Goal: Transaction & Acquisition: Book appointment/travel/reservation

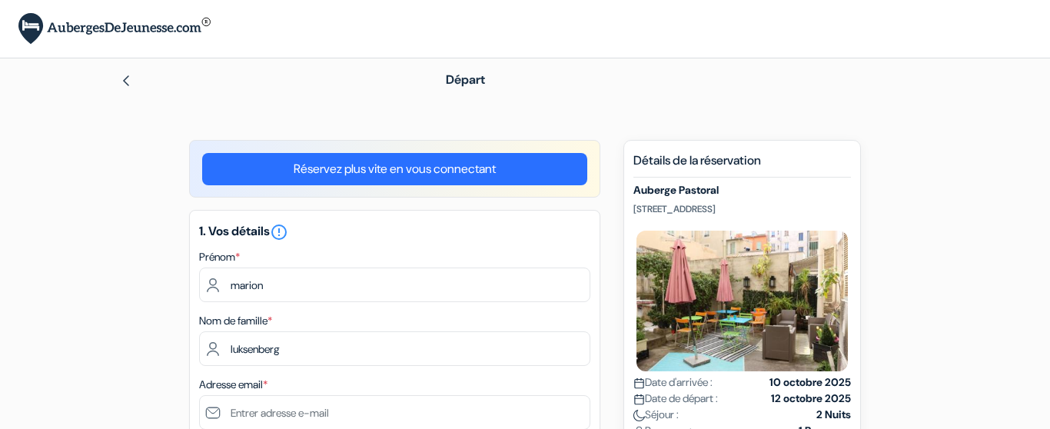
type input "LUKSENBERG"
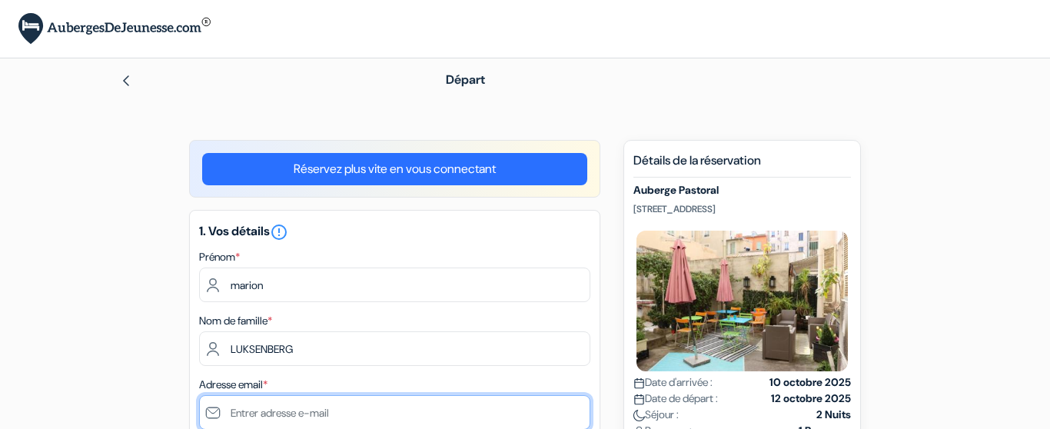
type input "[EMAIL_ADDRESS][DOMAIN_NAME]"
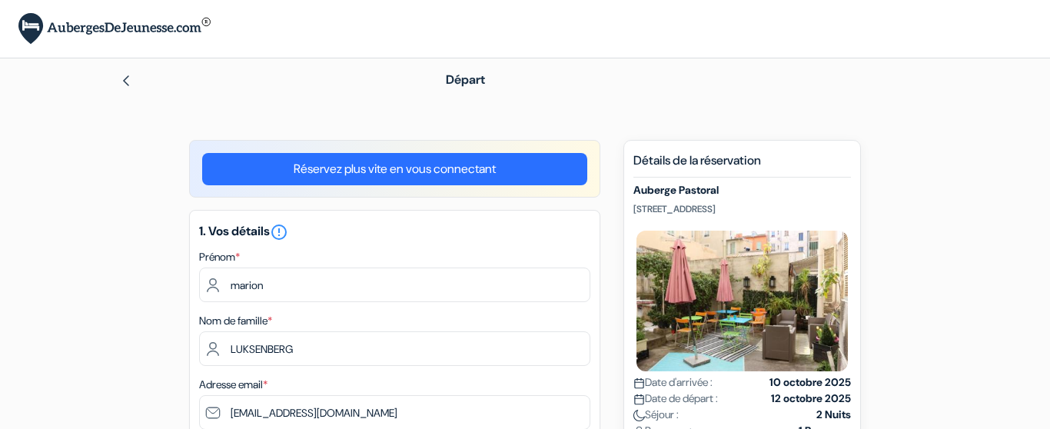
type input "0686910531"
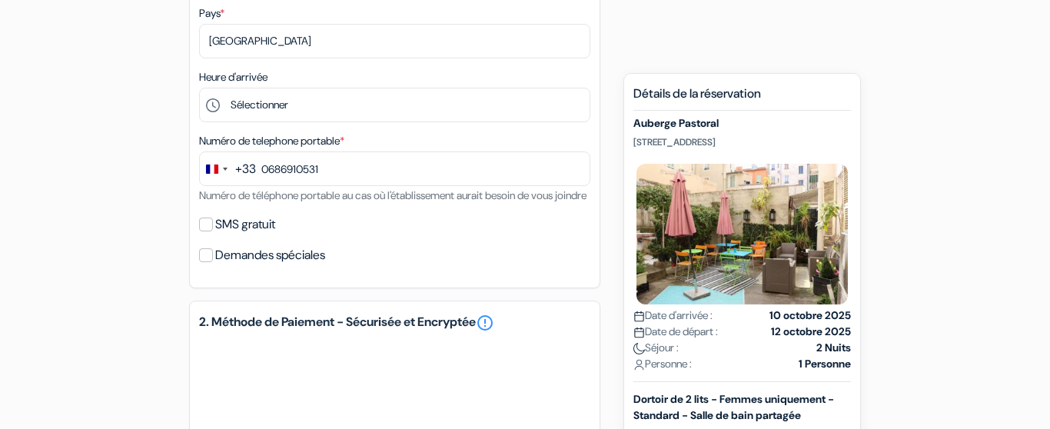
scroll to position [457, 0]
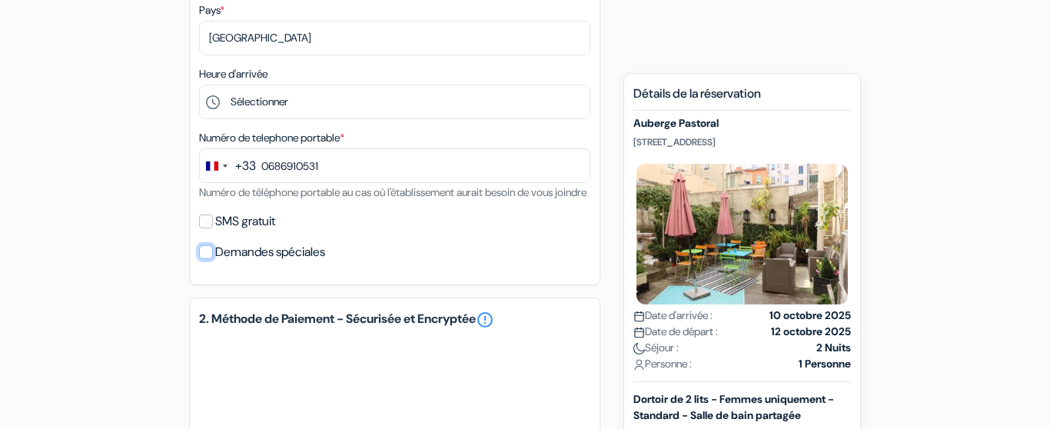
click at [208, 259] on input "Demandes spéciales" at bounding box center [206, 252] width 14 height 14
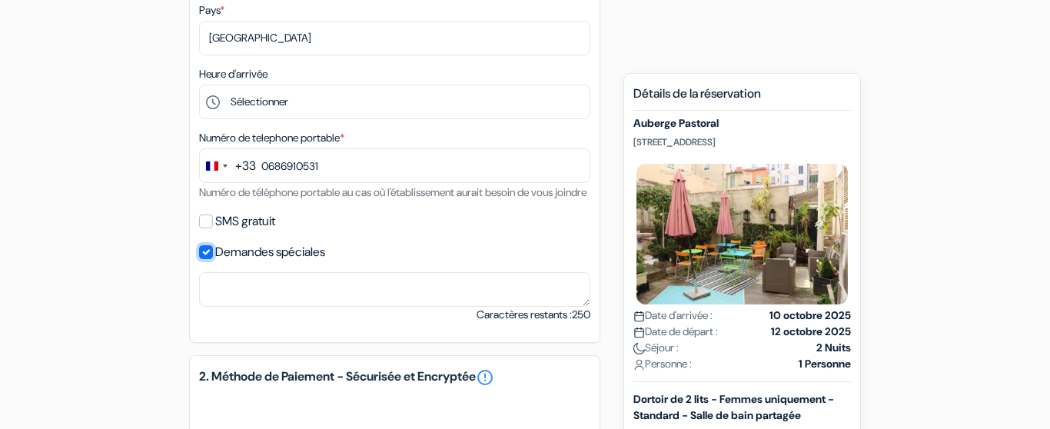
click at [202, 259] on input "Demandes spéciales" at bounding box center [206, 252] width 14 height 14
checkbox input "false"
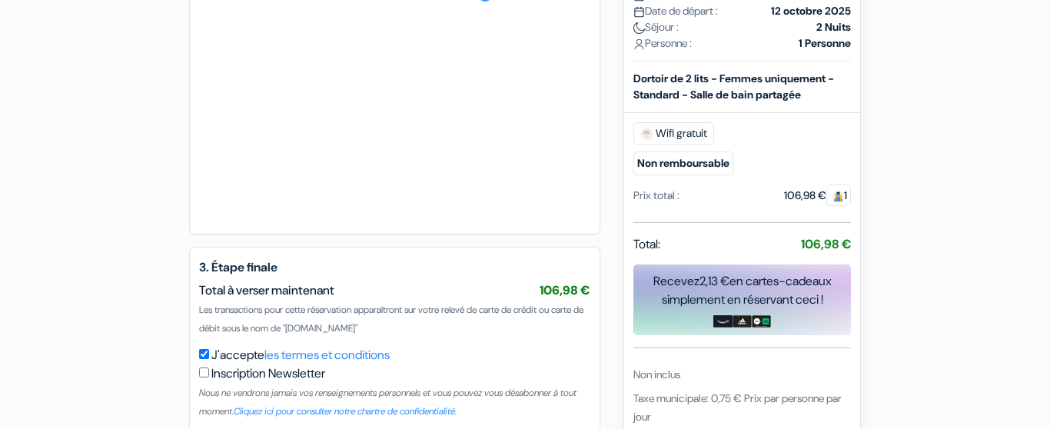
scroll to position [874, 0]
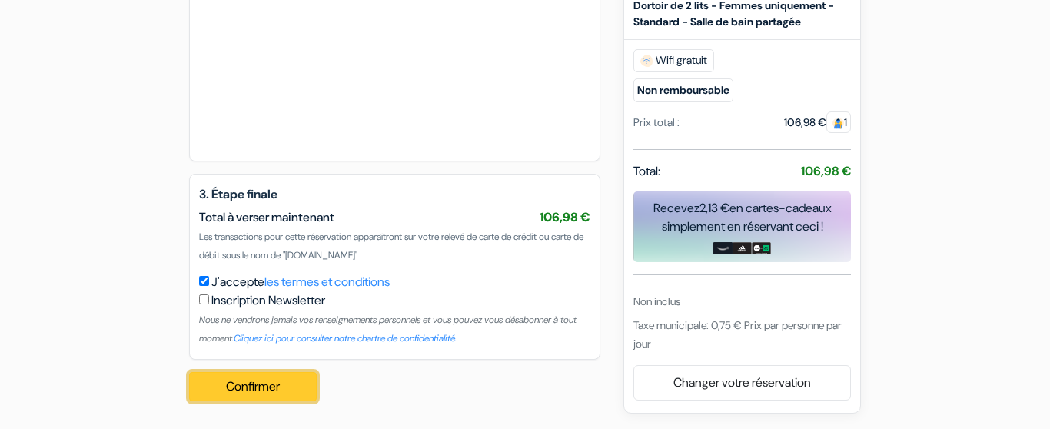
click at [260, 382] on button "Confirmer Loading..." at bounding box center [253, 386] width 128 height 29
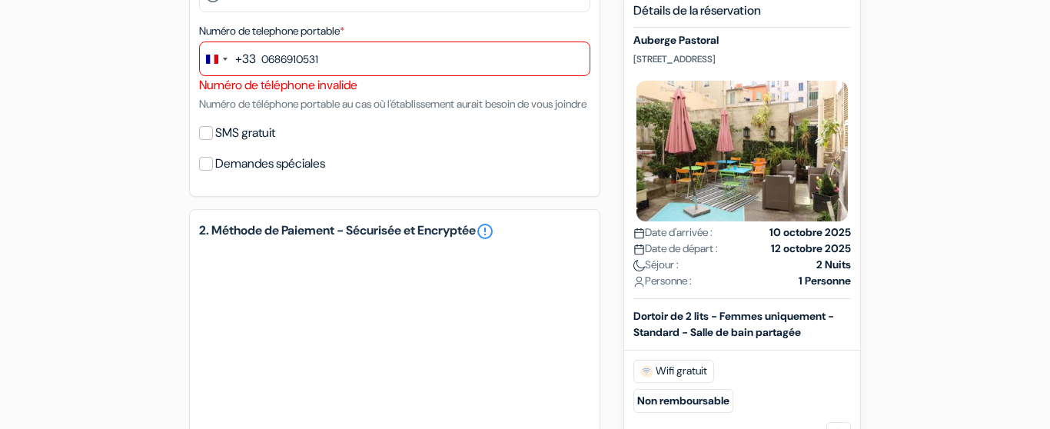
scroll to position [563, 0]
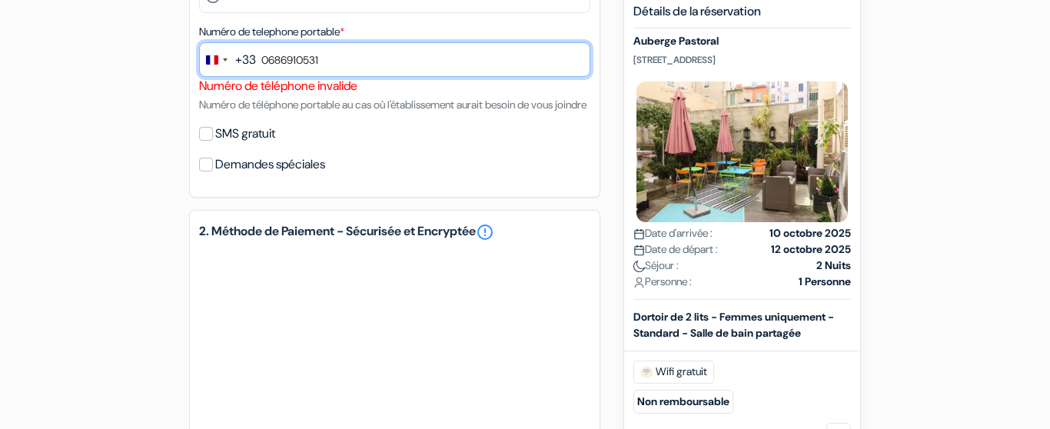
click at [260, 58] on input "0686910531" at bounding box center [394, 59] width 391 height 35
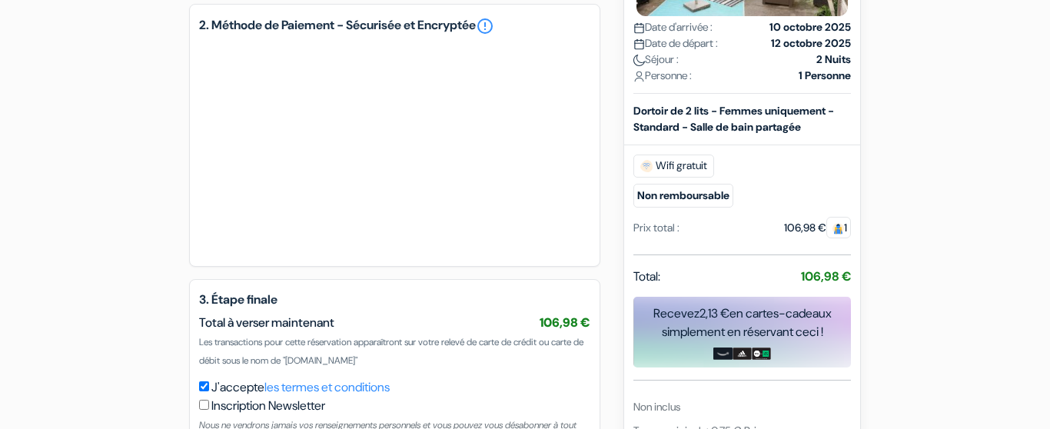
scroll to position [893, 0]
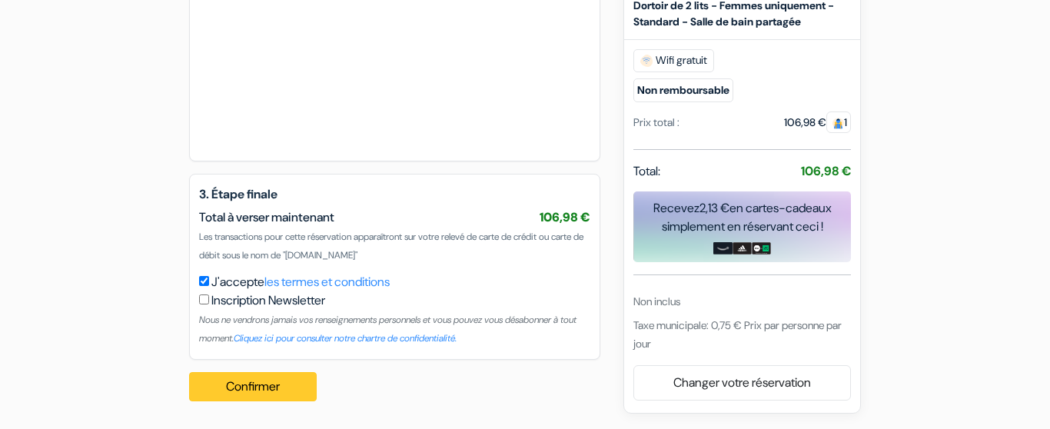
type input "686910531"
click at [216, 385] on button "Confirmer Loading..." at bounding box center [253, 386] width 128 height 29
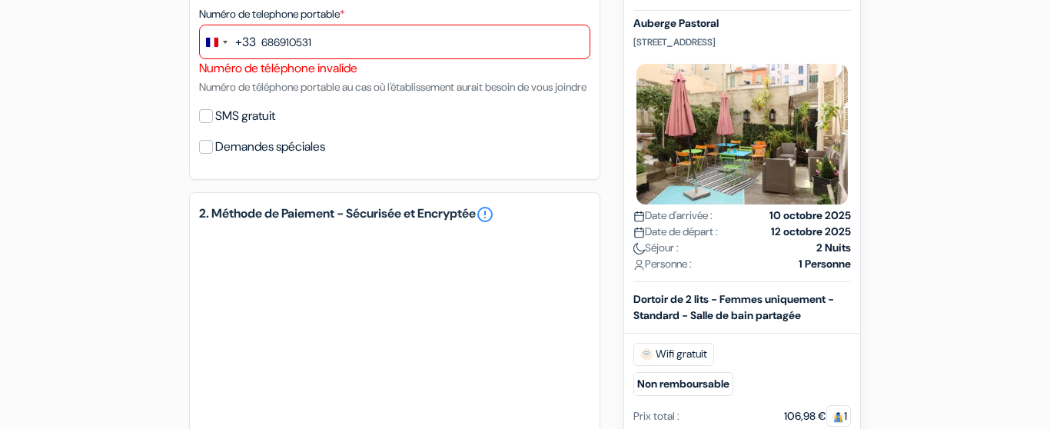
scroll to position [575, 0]
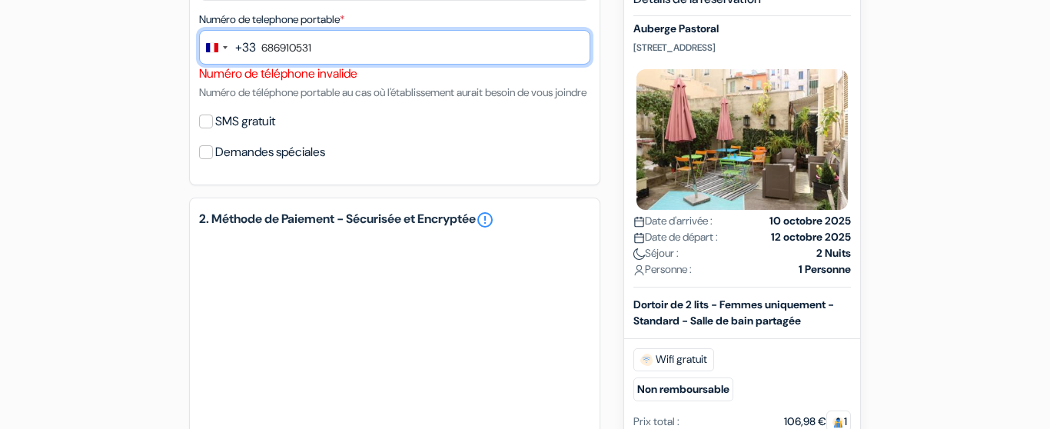
click at [331, 44] on input "686910531" at bounding box center [394, 47] width 391 height 35
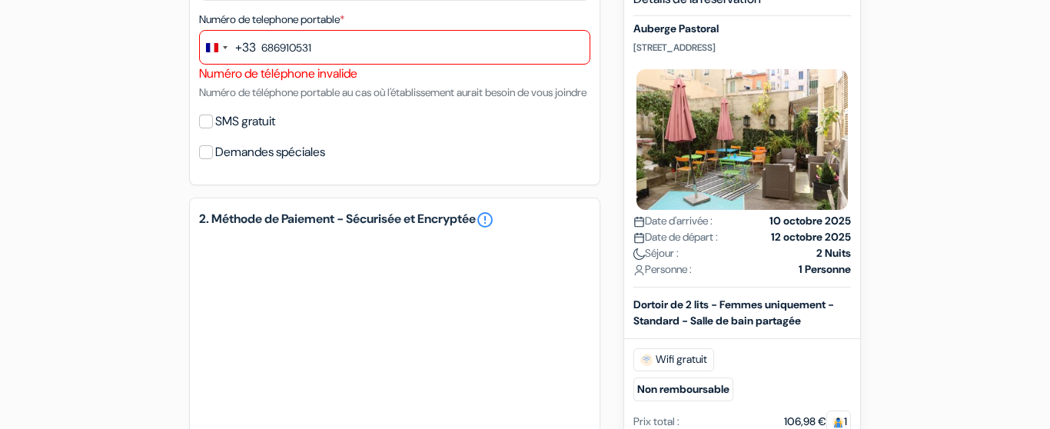
click at [245, 45] on div "+33" at bounding box center [245, 47] width 21 height 18
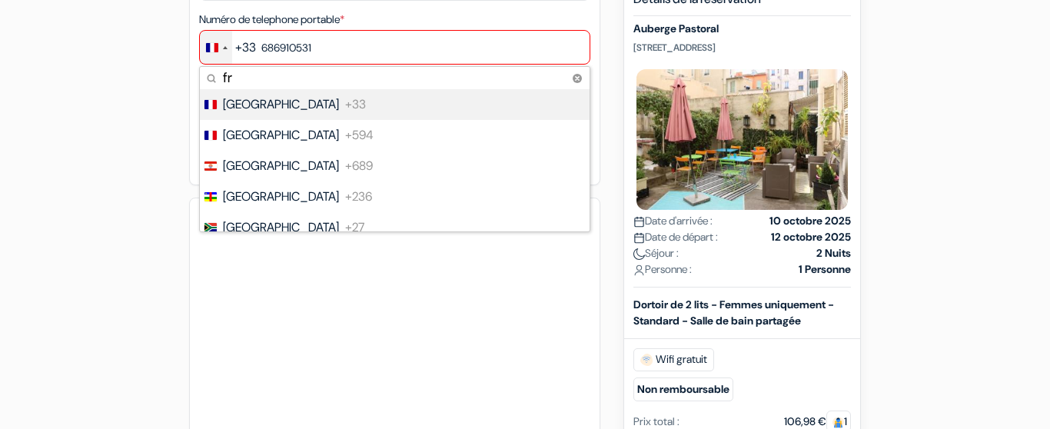
type input "fr"
click at [412, 103] on li "France +33" at bounding box center [393, 104] width 391 height 31
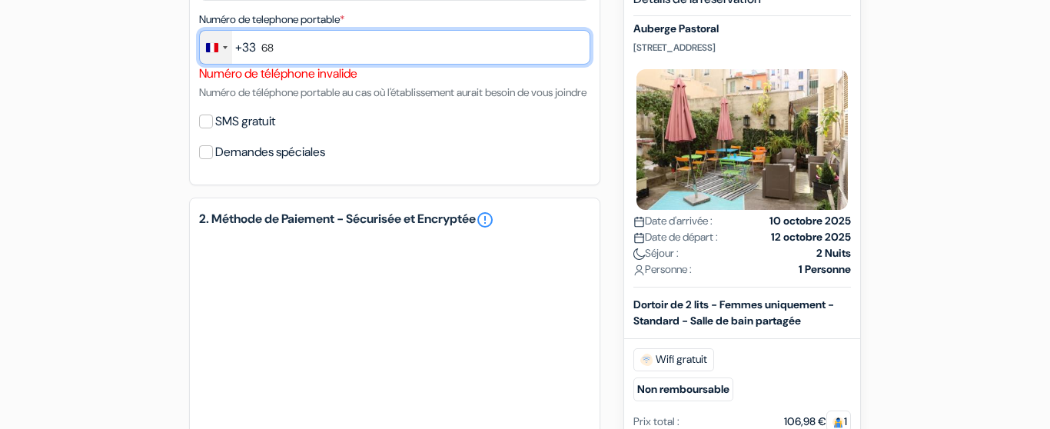
type input "6"
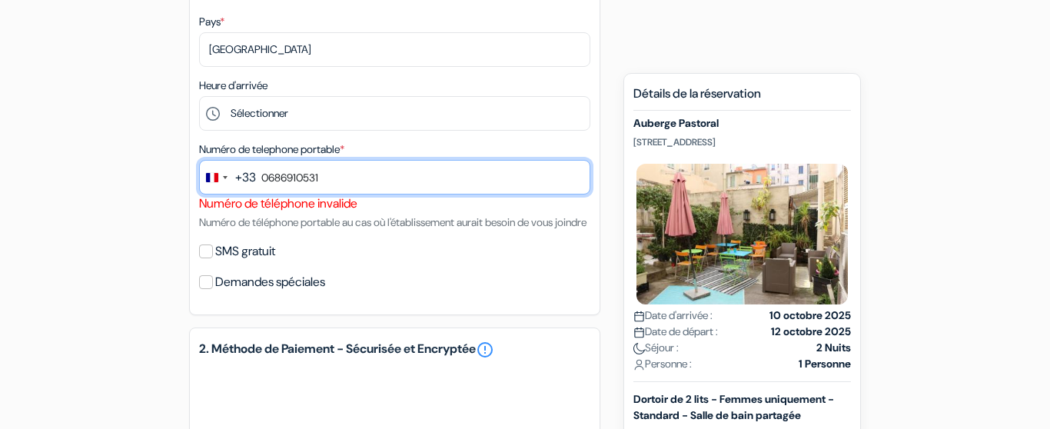
scroll to position [441, 0]
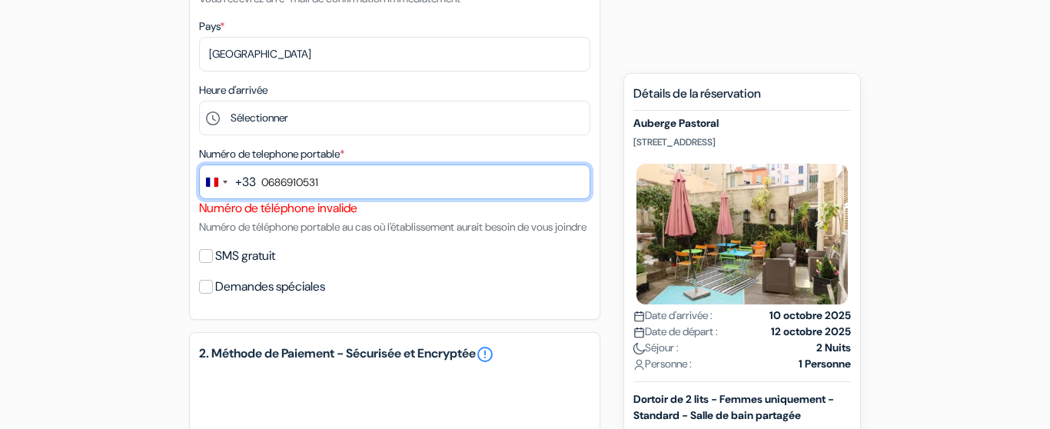
type input "0686910531"
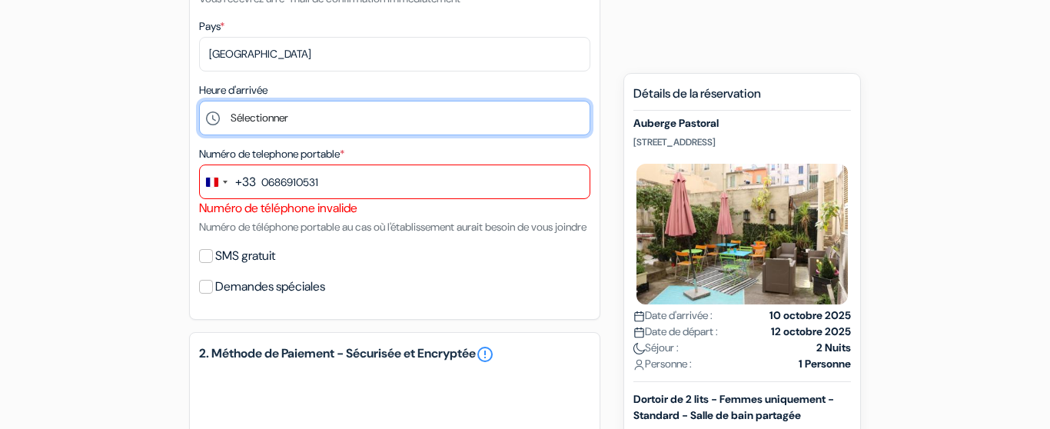
click at [199, 101] on select "Sélectionner 1:00 2:00 3:00 4:00 5:00 6:00 7:00 8:00 9:00 10:00 11:00 12:00 13:…" at bounding box center [394, 118] width 391 height 35
select select "14"
click option "14:00" at bounding box center [0, 0] width 0 height 0
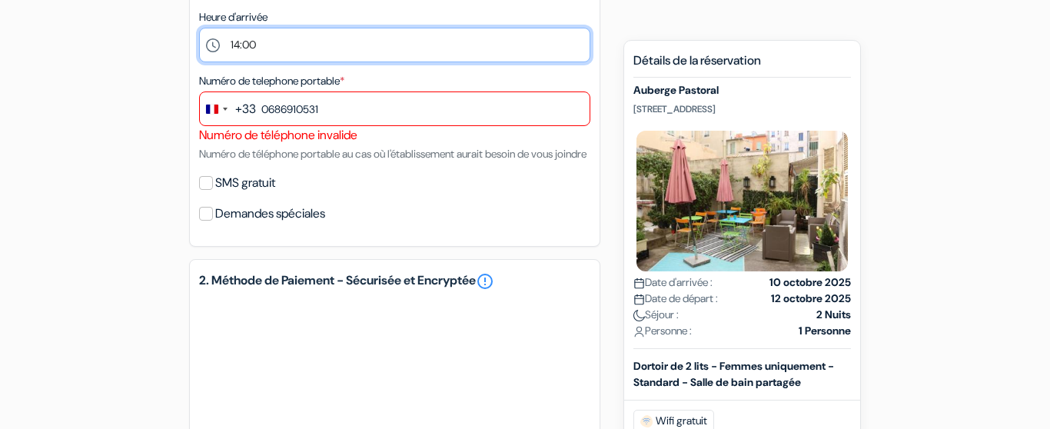
scroll to position [521, 0]
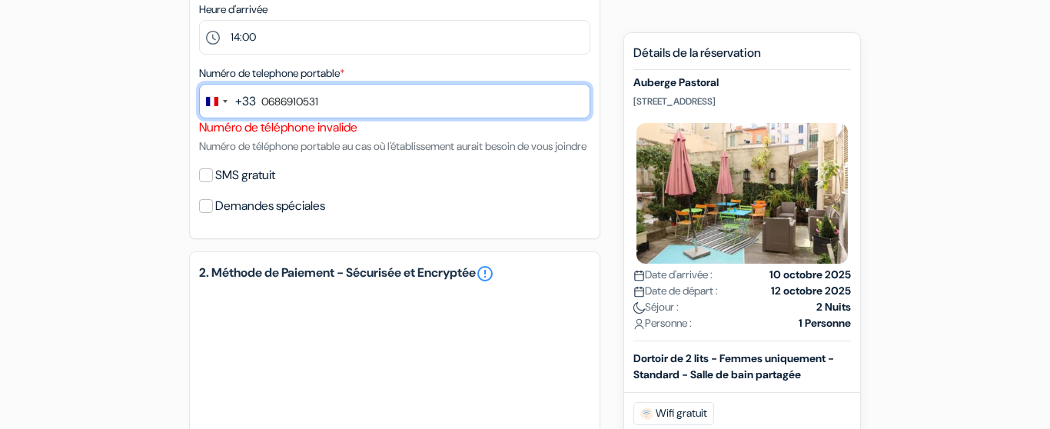
click at [375, 108] on input "0686910531" at bounding box center [394, 101] width 391 height 35
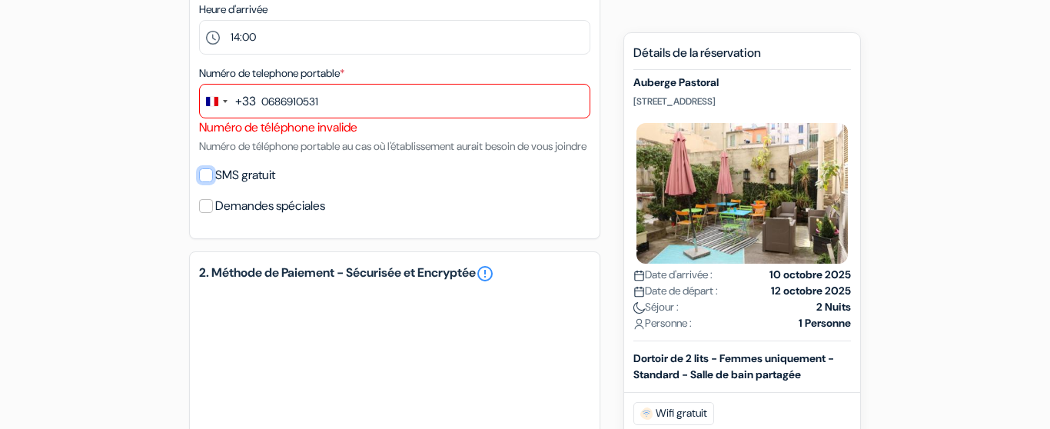
click at [207, 182] on input "SMS gratuit" at bounding box center [206, 175] width 14 height 14
checkbox input "true"
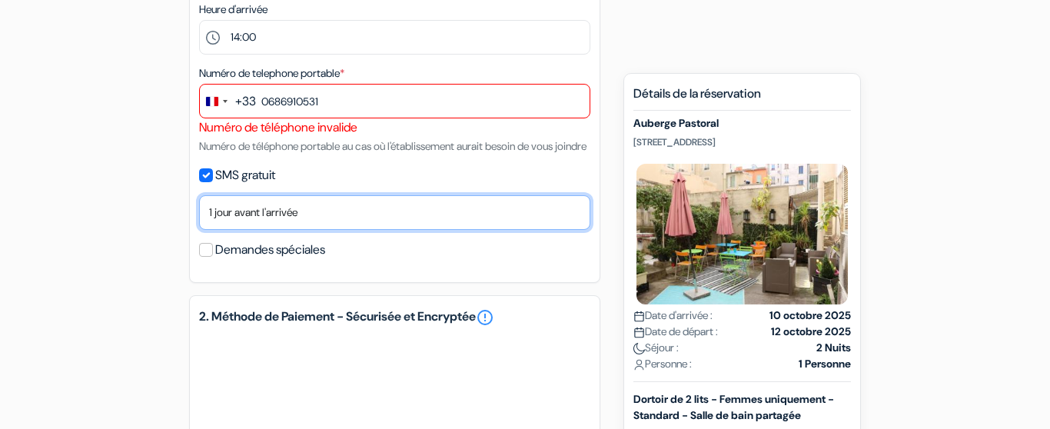
click at [199, 195] on select "Non merci Maintenant Le jour de votre arrivée 1 jour avant l'arrivée 2 jours av…" at bounding box center [394, 212] width 391 height 35
click at [349, 228] on select "Non merci Maintenant Le jour de votre arrivée 1 jour avant l'arrivée 2 jours av…" at bounding box center [394, 212] width 391 height 35
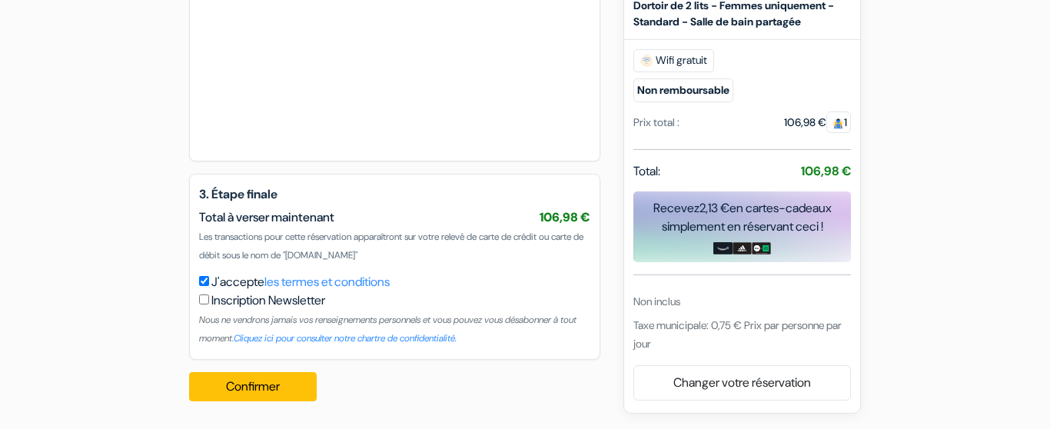
scroll to position [937, 0]
click at [246, 386] on button "Confirmer Loading..." at bounding box center [253, 386] width 128 height 29
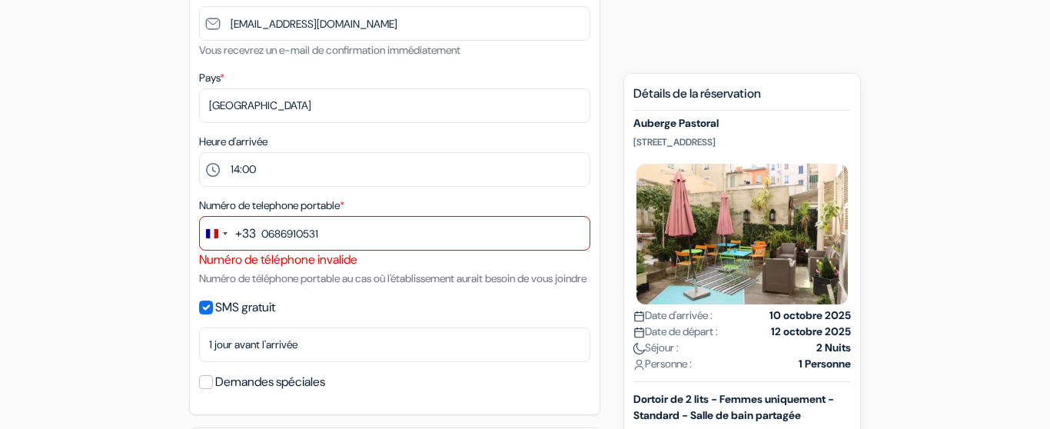
scroll to position [391, 0]
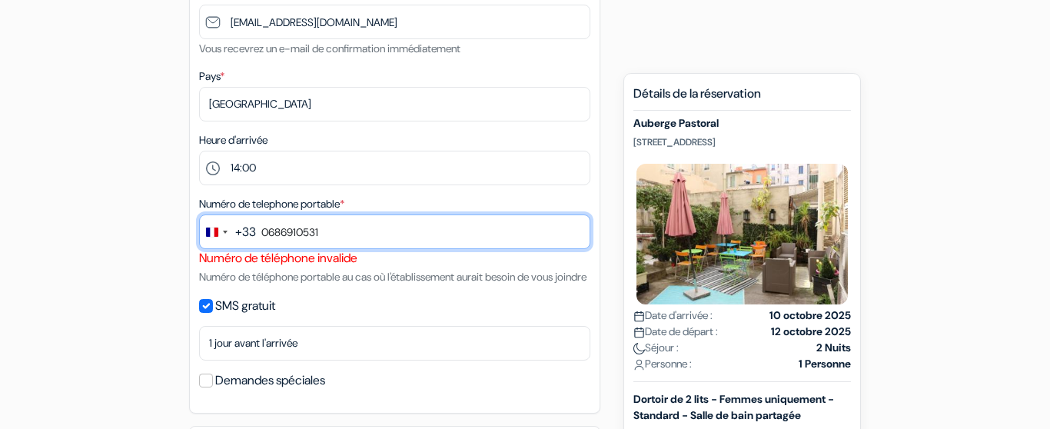
click at [364, 232] on input "0686910531" at bounding box center [394, 232] width 391 height 35
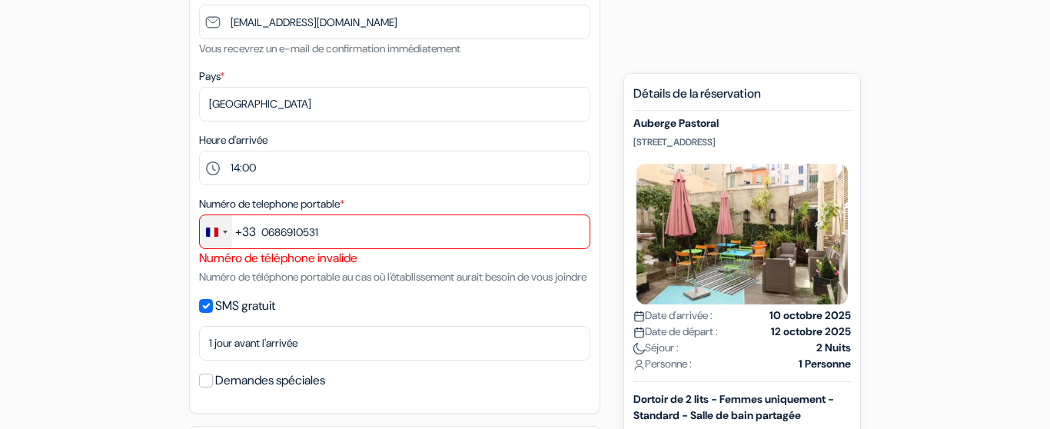
click at [216, 235] on div "Change country, selected France (+33)" at bounding box center [212, 232] width 12 height 9
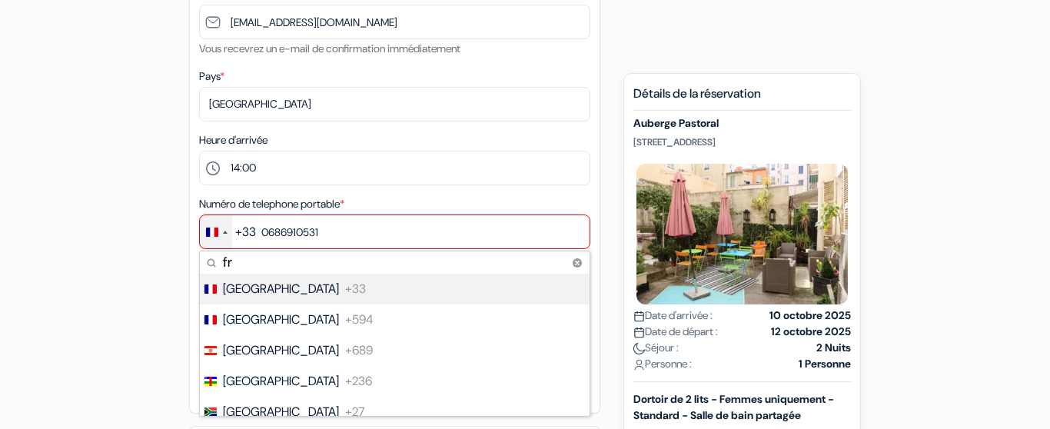
click at [345, 291] on span "+33" at bounding box center [355, 289] width 21 height 18
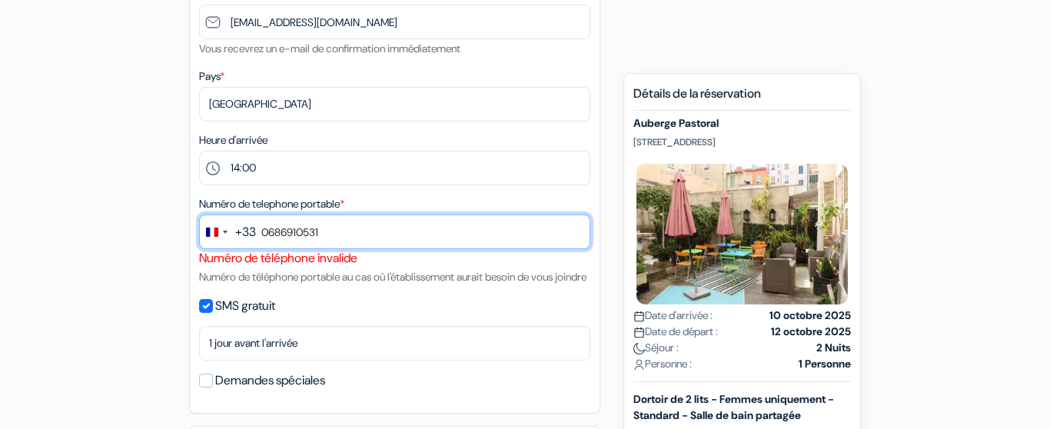
click at [267, 233] on input "0686910531" at bounding box center [394, 232] width 391 height 35
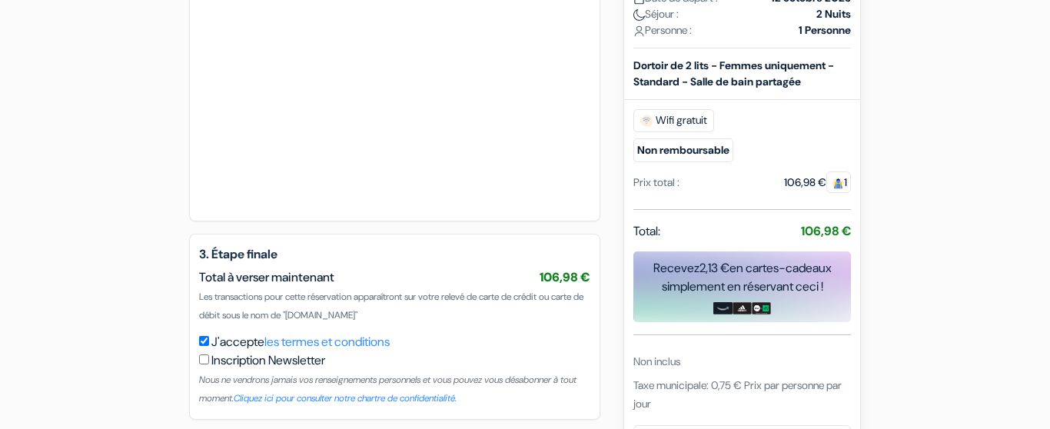
scroll to position [937, 0]
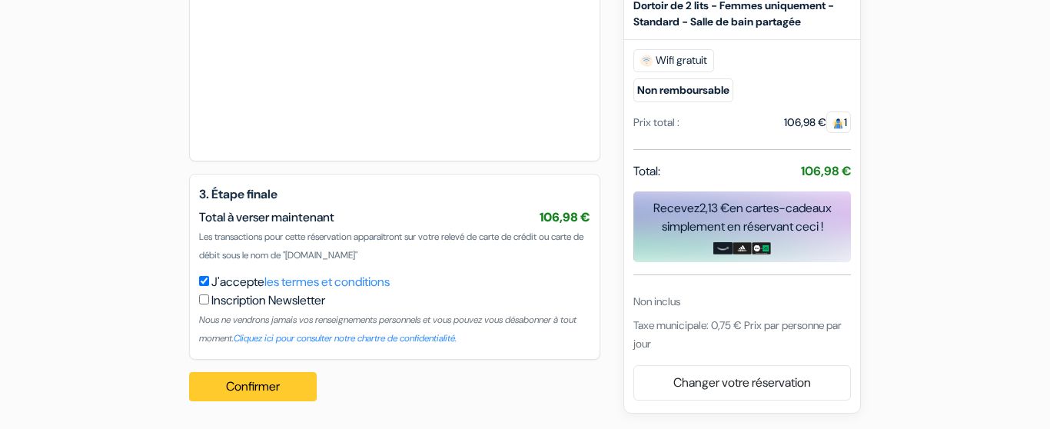
type input "686910531"
click at [246, 391] on button "Confirmer Loading..." at bounding box center [253, 386] width 128 height 29
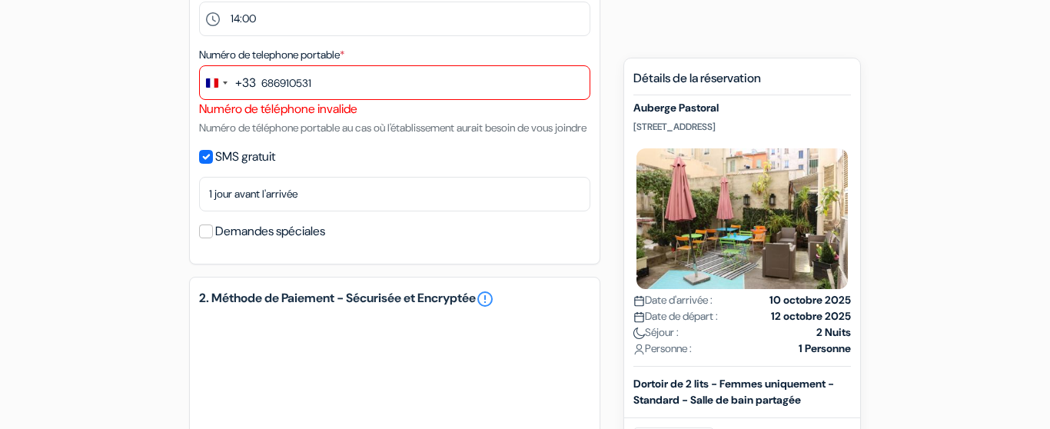
scroll to position [537, 0]
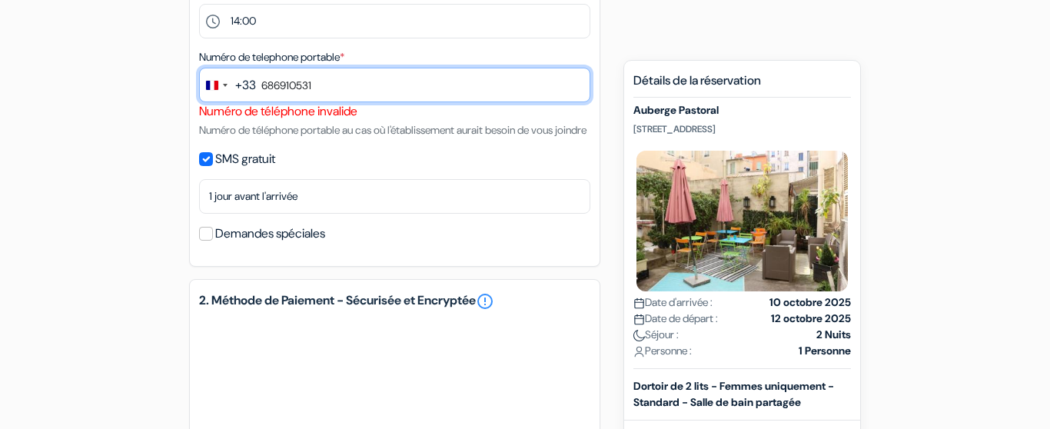
click at [321, 80] on input "686910531" at bounding box center [394, 85] width 391 height 35
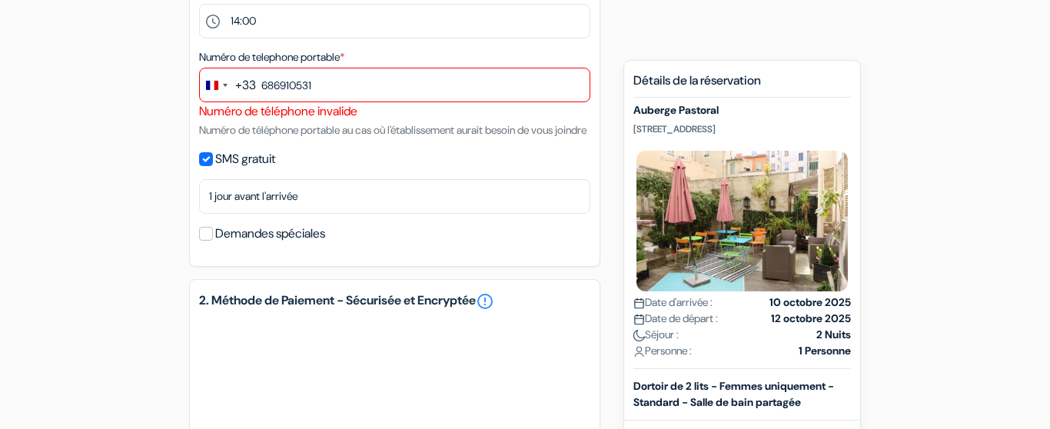
click at [155, 61] on div "add_box Auberge Pastoral 27 RUE ASSALIT, Nice, France Détails de l'établissemen…" at bounding box center [525, 198] width 877 height 1192
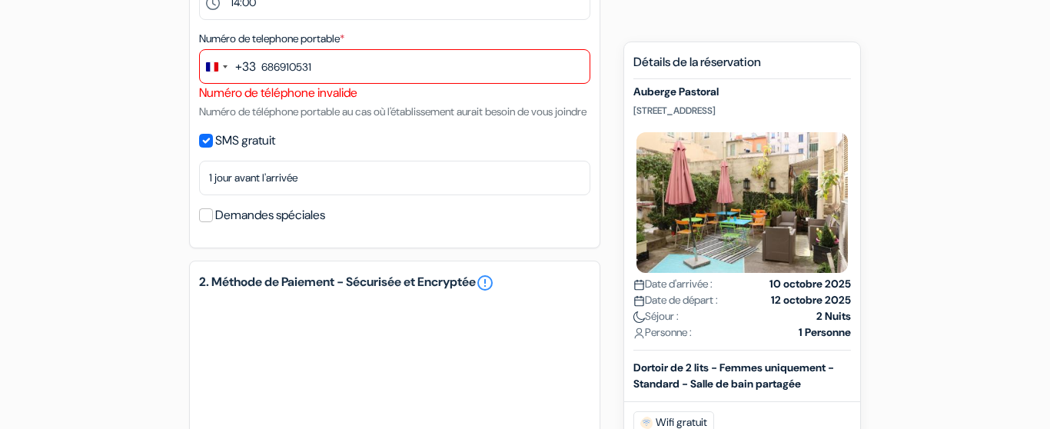
scroll to position [557, 0]
drag, startPoint x: 765, startPoint y: 127, endPoint x: 625, endPoint y: 125, distance: 140.0
click at [625, 125] on div "Nouvelle Réservation Détails de la réservation Auberge Pastoral 27 RUE ASSALIT,…" at bounding box center [743, 408] width 238 height 734
copy p "27 RUE ASSALIT, Nice, France"
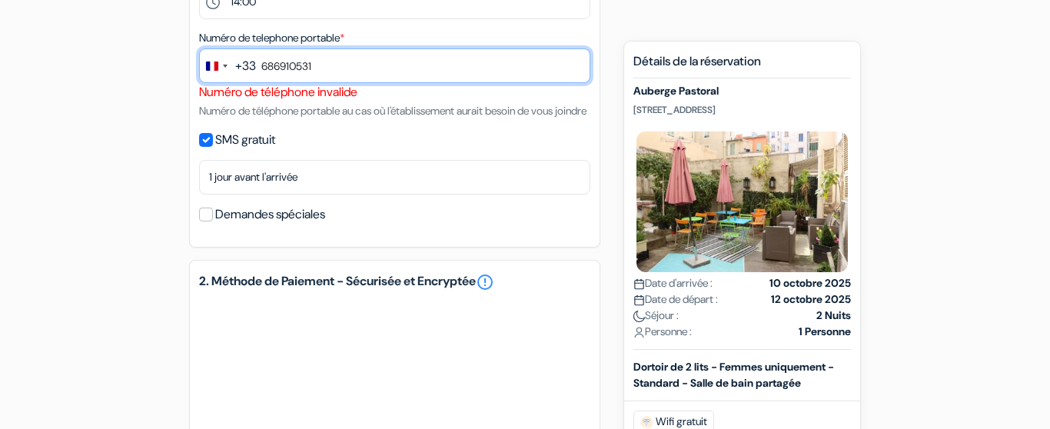
click at [330, 62] on input "686910531" at bounding box center [394, 65] width 391 height 35
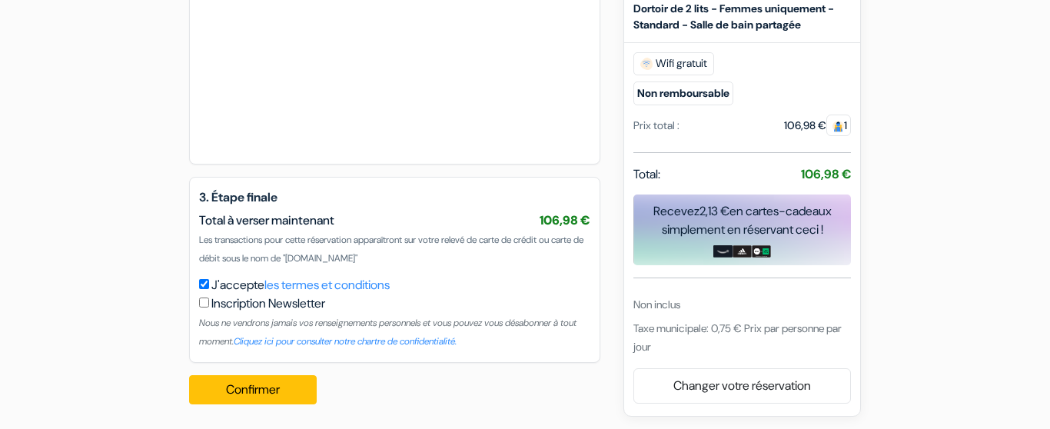
scroll to position [937, 0]
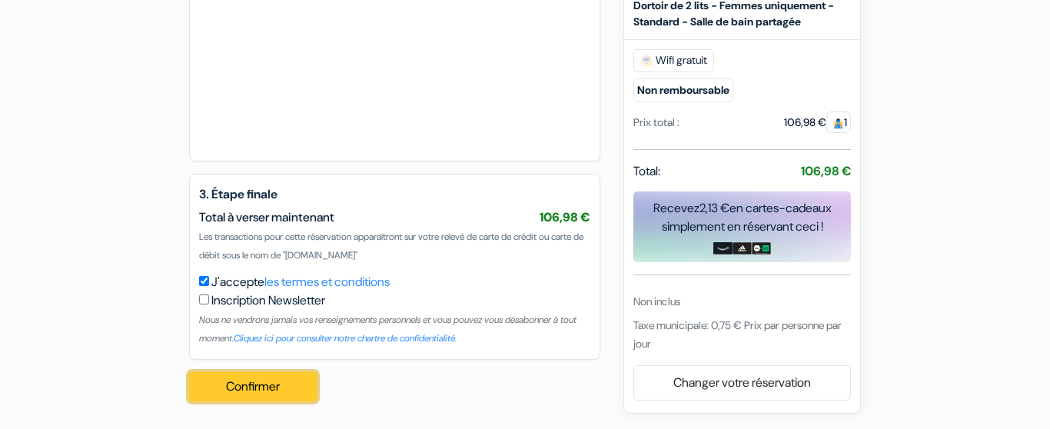
click at [268, 381] on button "Confirmer Loading..." at bounding box center [253, 386] width 128 height 29
click at [256, 387] on button "Confirmer Loading..." at bounding box center [253, 386] width 128 height 29
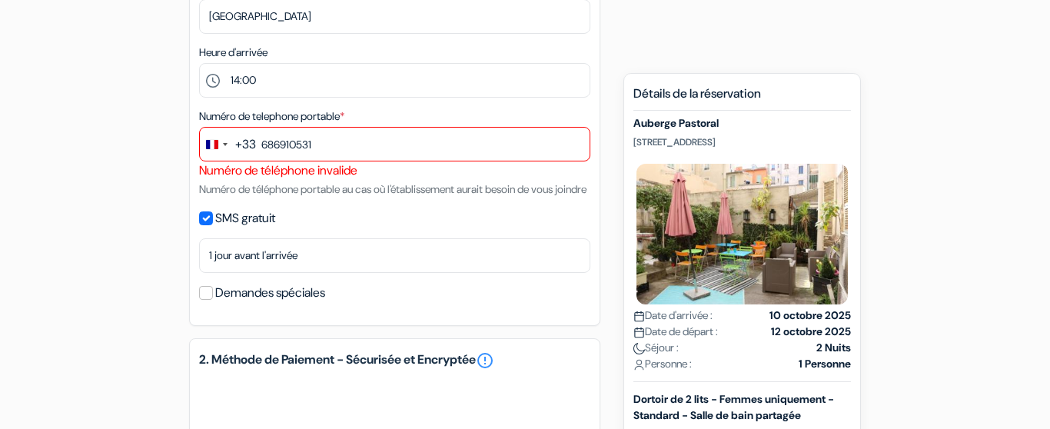
scroll to position [477, 0]
click at [238, 145] on div "+33" at bounding box center [245, 146] width 21 height 18
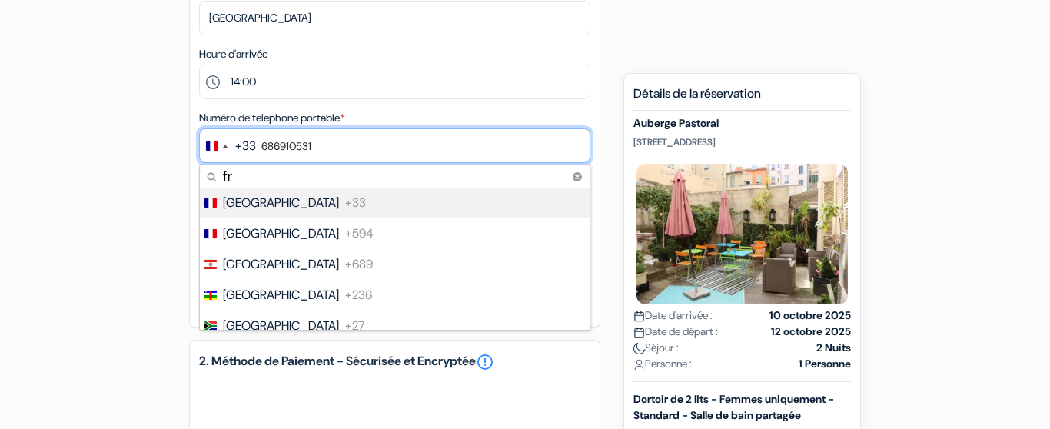
click at [361, 148] on input "686910531" at bounding box center [394, 145] width 391 height 35
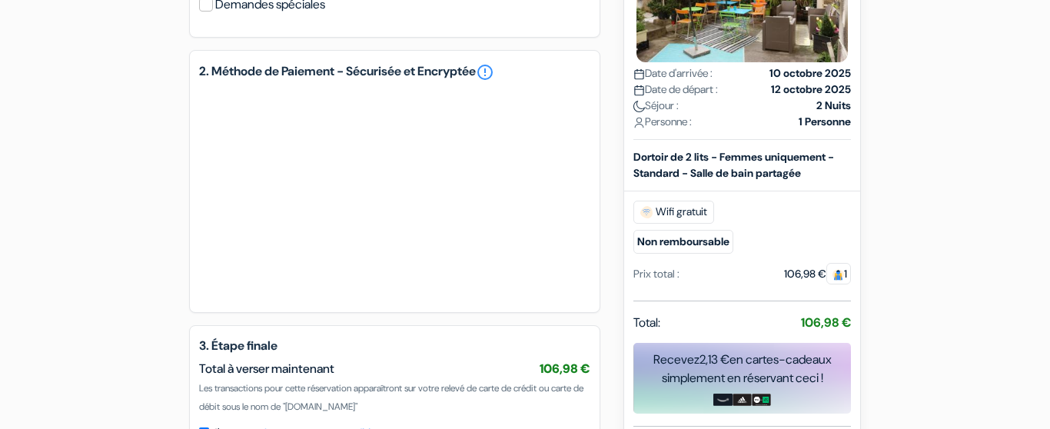
scroll to position [937, 0]
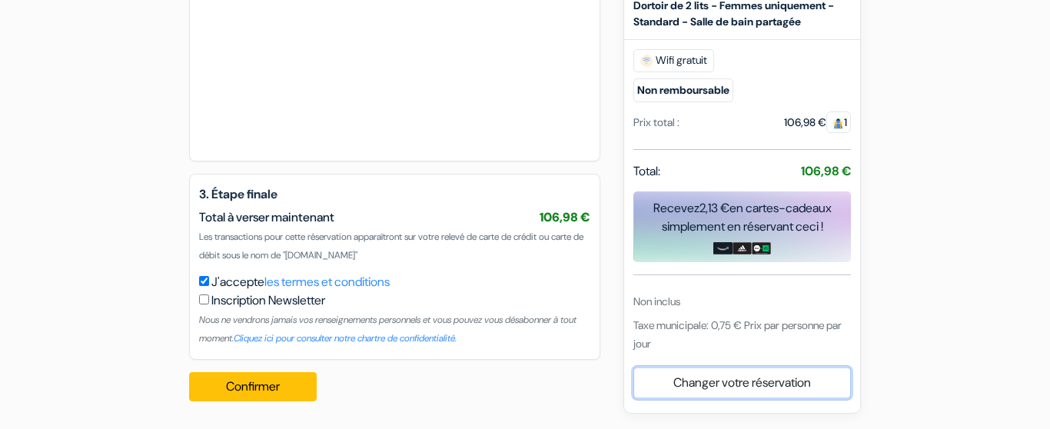
click at [774, 382] on link "Changer votre réservation" at bounding box center [742, 382] width 216 height 29
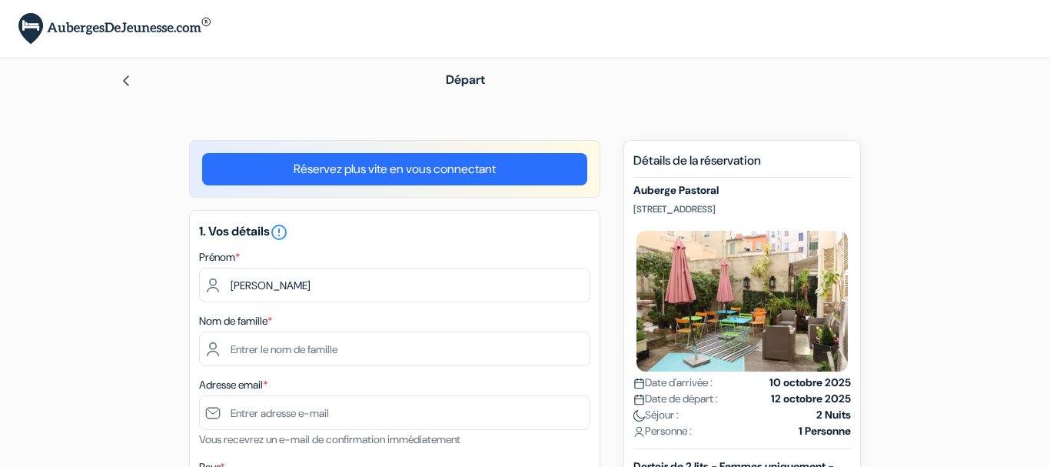
type input "[PERSON_NAME]"
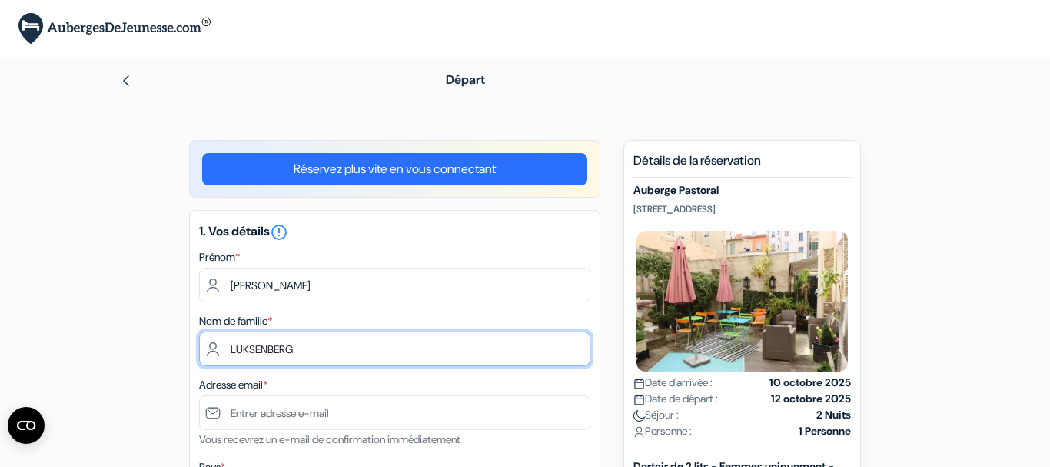
type input "LUKSENBERG"
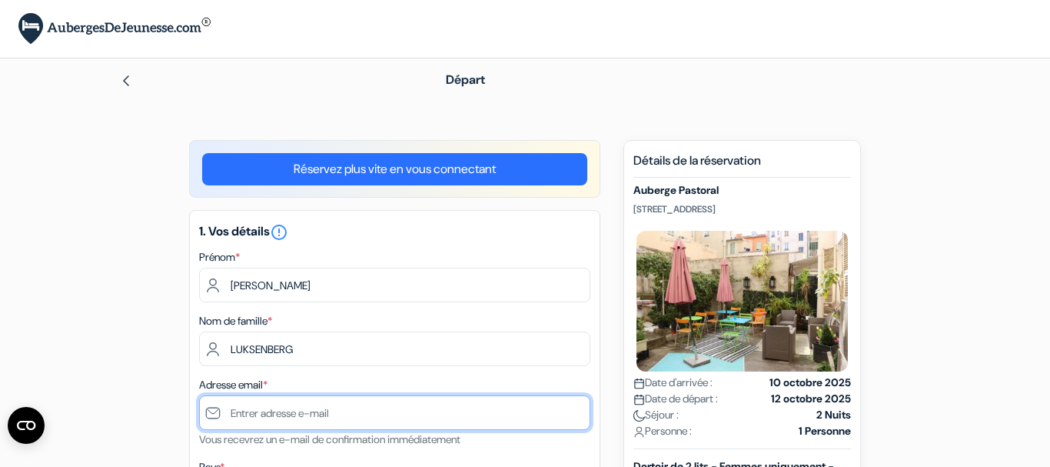
click at [325, 413] on input "text" at bounding box center [394, 412] width 391 height 35
type input "M"
type input "[EMAIL_ADDRESS][DOMAIN_NAME]"
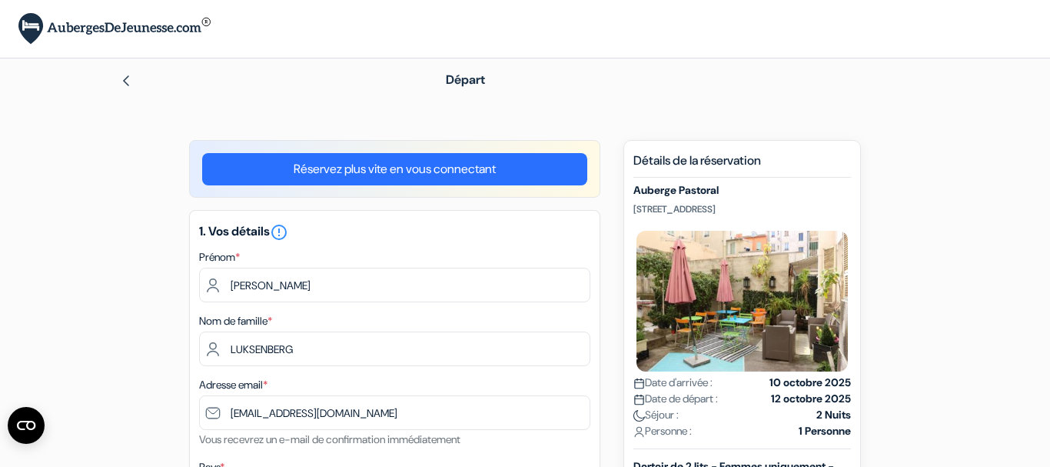
type input "0686910531"
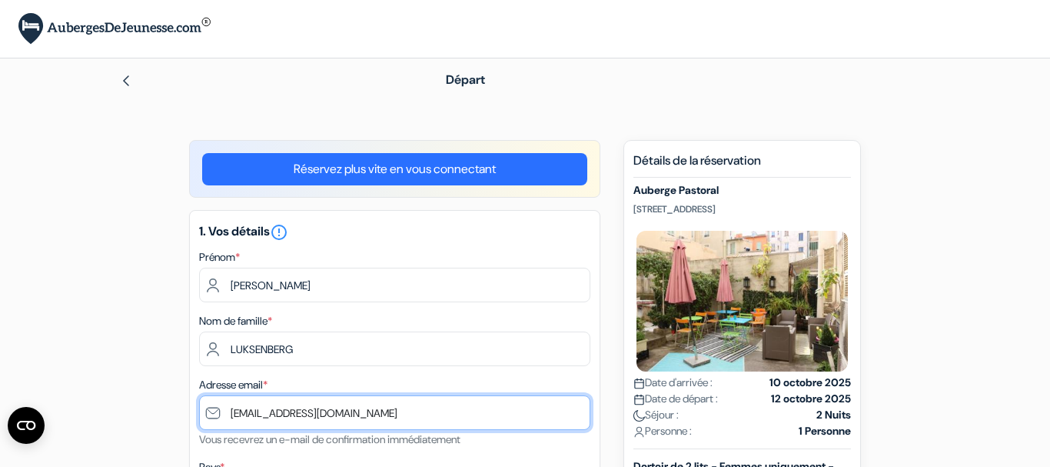
click at [378, 414] on input "[EMAIL_ADDRESS][DOMAIN_NAME]" at bounding box center [394, 412] width 391 height 35
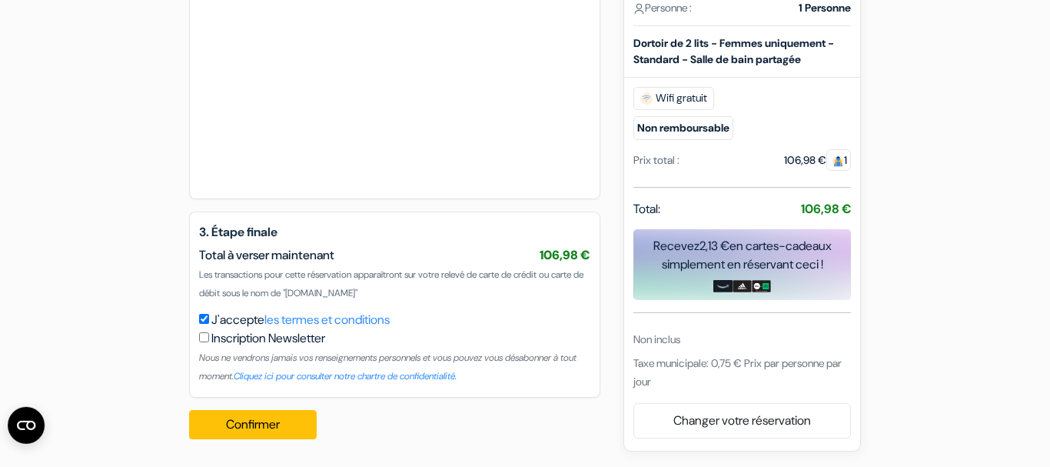
scroll to position [837, 0]
click at [251, 420] on button "Confirmer Loading..." at bounding box center [253, 424] width 128 height 29
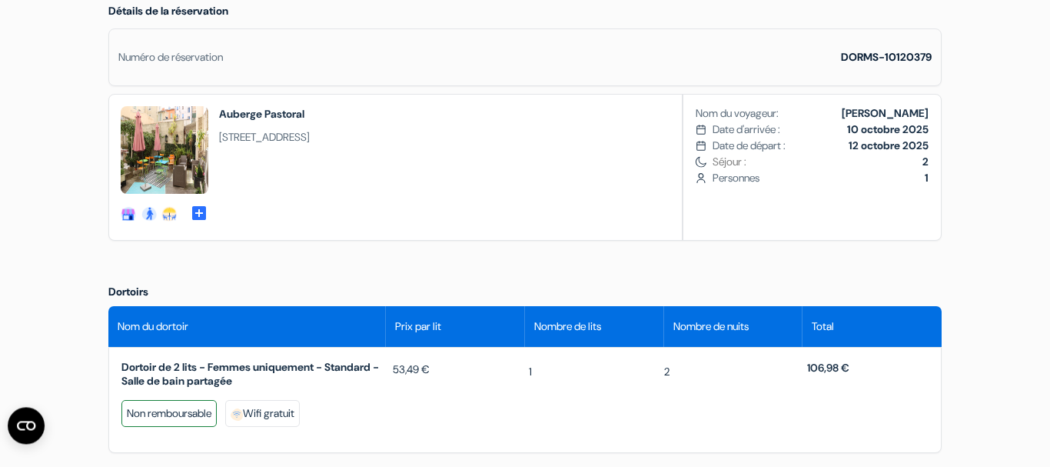
scroll to position [467, 0]
